Goal: Transaction & Acquisition: Purchase product/service

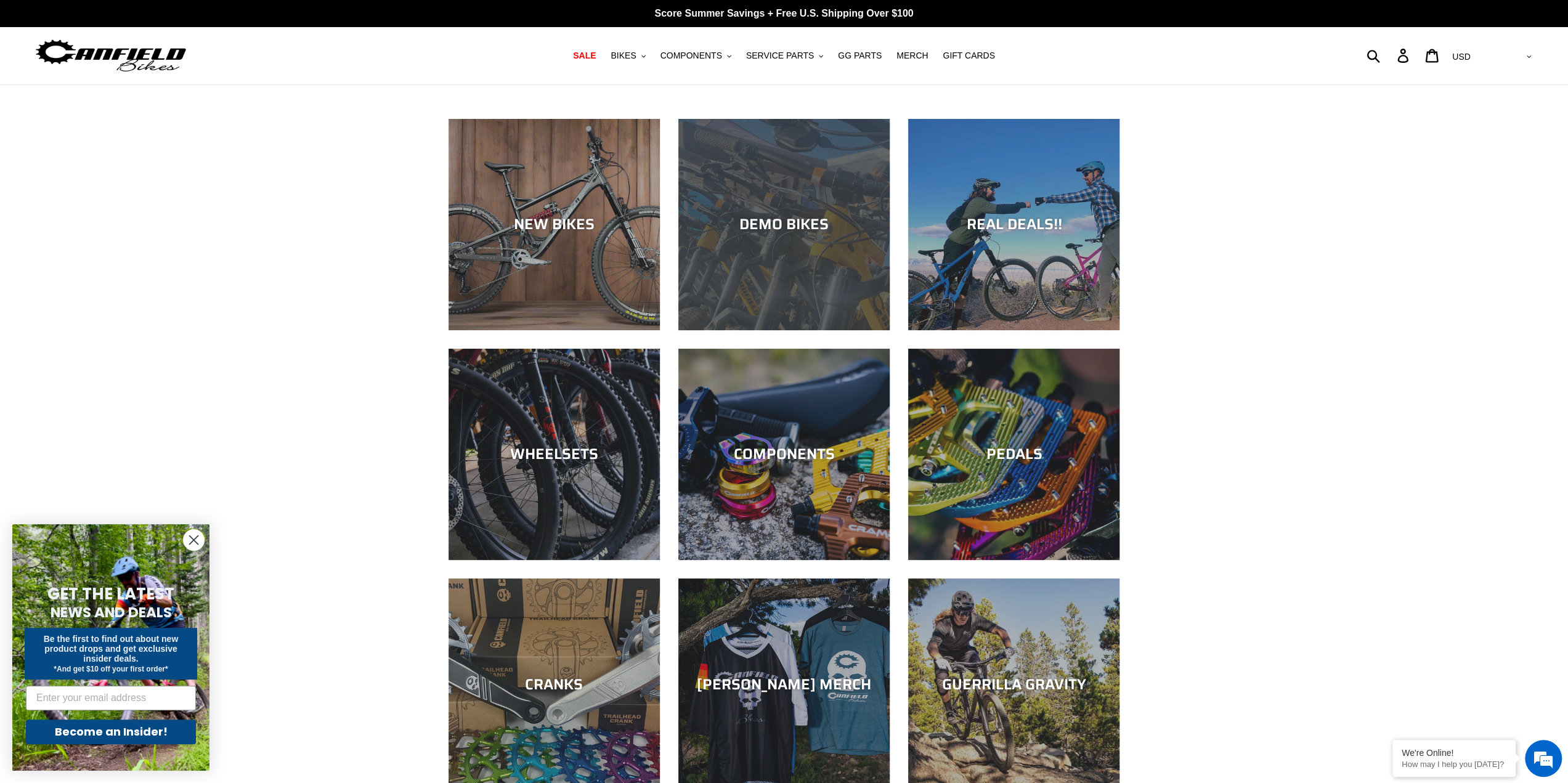
click at [801, 218] on div "DEMO BIKES" at bounding box center [784, 225] width 211 height 18
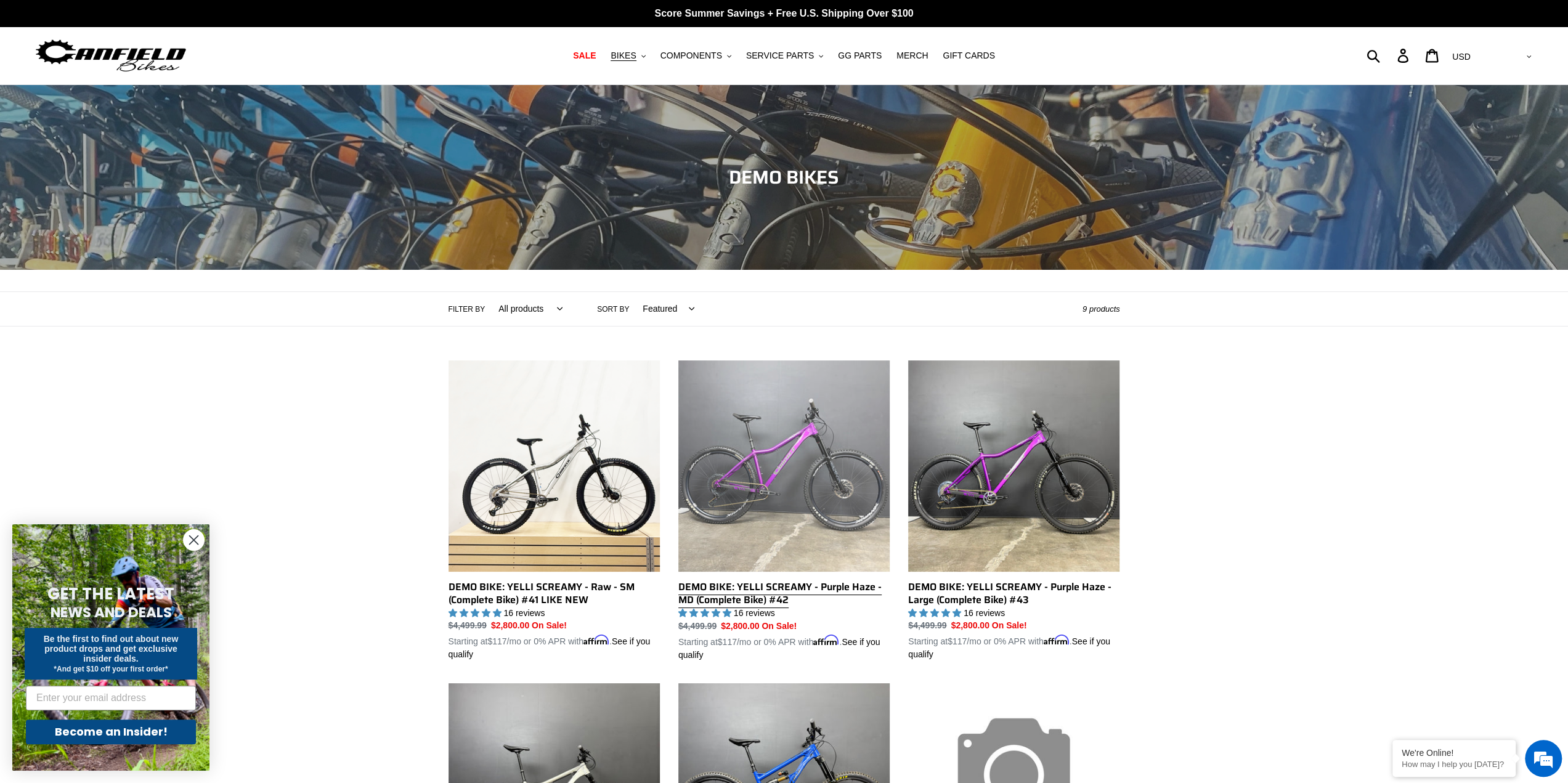
click at [776, 486] on link "DEMO BIKE: YELLI SCREAMY - Purple Haze - MD (Complete Bike) #42" at bounding box center [784, 511] width 211 height 301
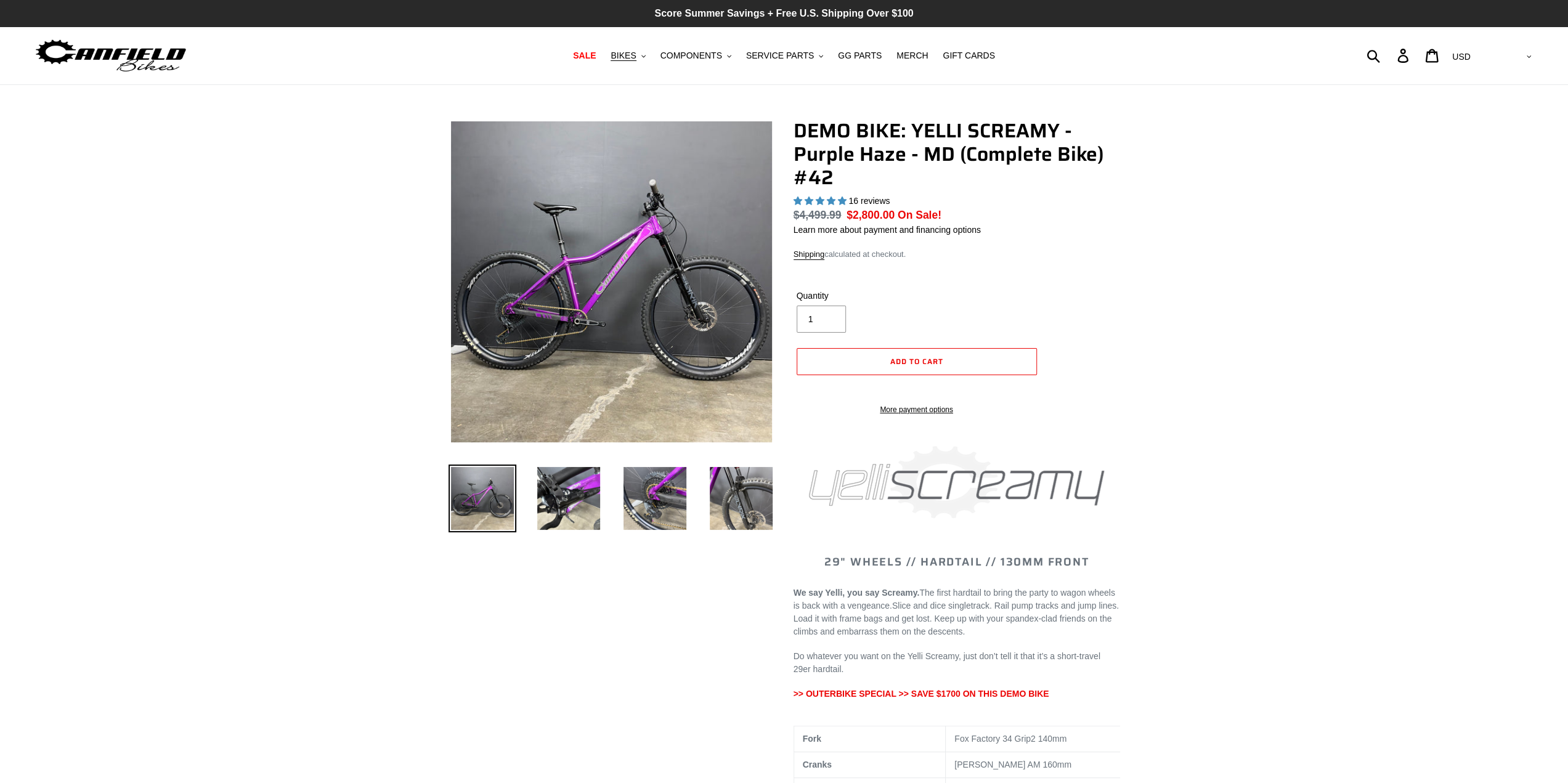
select select "highest-rating"
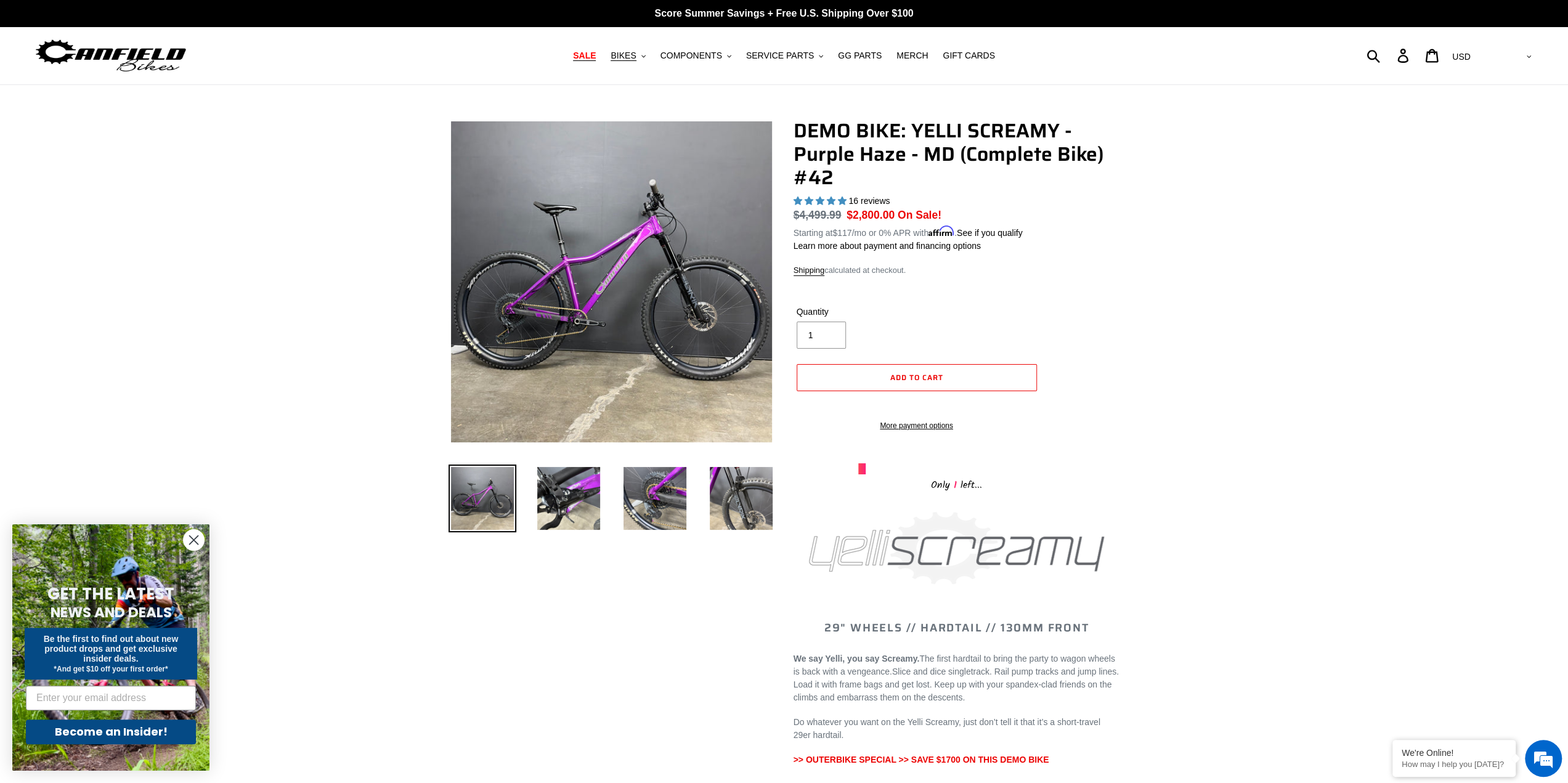
click at [596, 54] on span "SALE" at bounding box center [584, 55] width 23 height 10
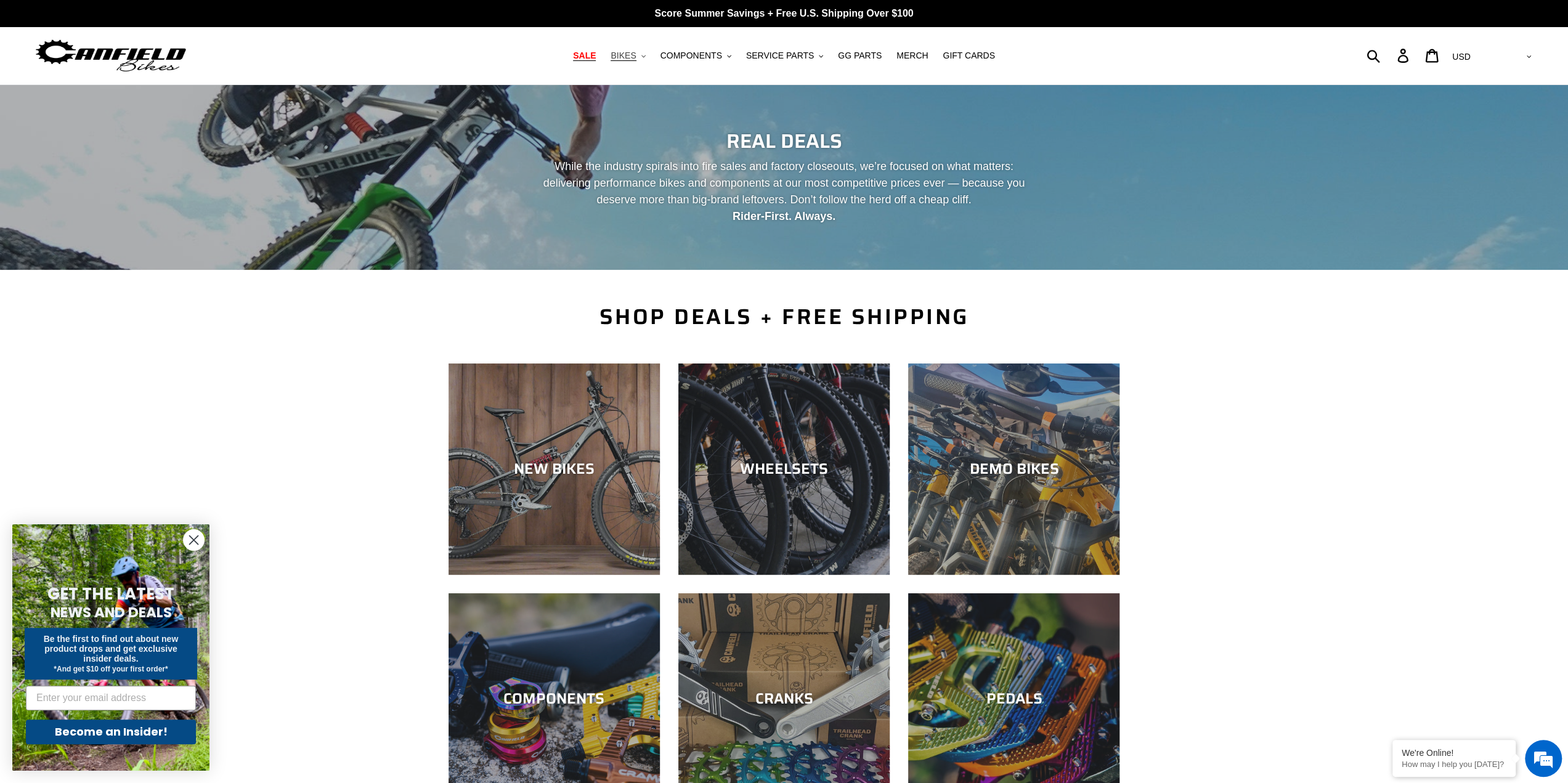
click at [651, 60] on button "BIKES .cls-1{fill:#231f20}" at bounding box center [628, 55] width 47 height 17
